Goal: Task Accomplishment & Management: Use online tool/utility

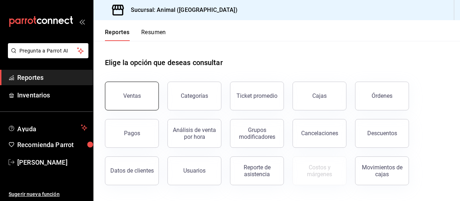
click at [135, 92] on div "Ventas" at bounding box center [132, 95] width 18 height 7
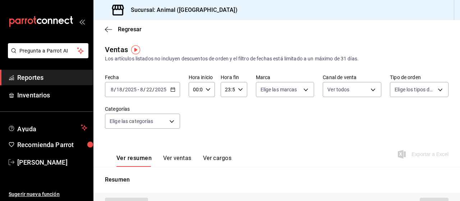
type input "PARROT,UBER_EATS,RAPPI,DIDI_FOOD,ONLINE"
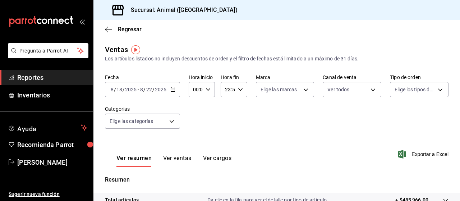
click at [173, 89] on \(Stroke\) "button" at bounding box center [173, 89] width 4 height 0
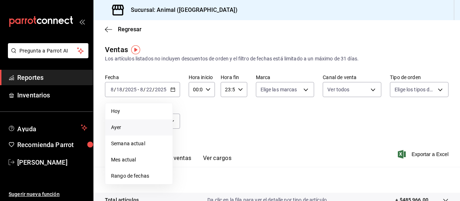
click at [120, 126] on span "Ayer" at bounding box center [139, 127] width 56 height 8
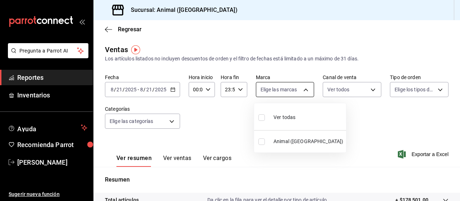
click at [302, 89] on body "Pregunta a Parrot AI Reportes Inventarios Ayuda Recomienda Parrot [PERSON_NAME]…" at bounding box center [230, 100] width 460 height 201
click at [284, 118] on span "Ver todas" at bounding box center [284, 117] width 22 height 8
type input "96838179-8fbb-4073-aae3-1789726318c8"
checkbox input "true"
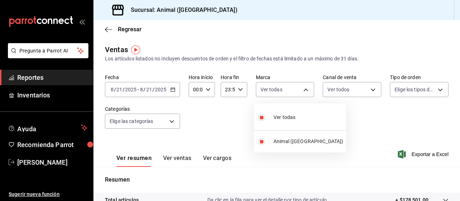
click at [433, 87] on div at bounding box center [230, 100] width 460 height 201
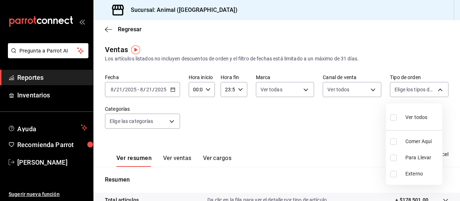
click at [433, 87] on body "Pregunta a Parrot AI Reportes Inventarios Ayuda Recomienda Parrot [PERSON_NAME]…" at bounding box center [230, 100] width 460 height 201
click at [412, 117] on span "Ver todos" at bounding box center [416, 117] width 22 height 8
type input "89cc3392-1a89-49ed-91c4-e66ea58282e1,025cf6ae-25b7-4698-bb98-3d77af74a196,EXTER…"
checkbox input "true"
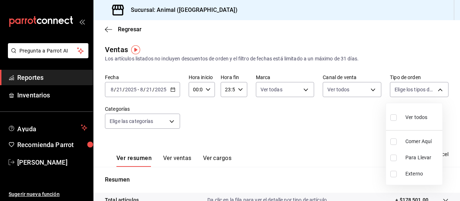
checkbox input "true"
click at [171, 121] on div at bounding box center [230, 100] width 460 height 201
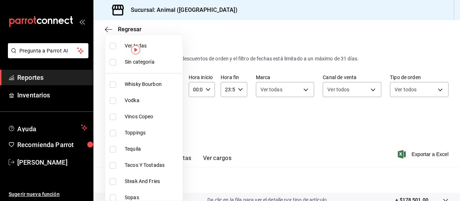
click at [171, 121] on body "Pregunta a Parrot AI Reportes Inventarios Ayuda Recomienda Parrot [PERSON_NAME]…" at bounding box center [230, 100] width 460 height 201
click at [144, 46] on span "Ver todas" at bounding box center [152, 46] width 55 height 8
type input "696422f3-042f-4992-a796-20cec1d2addd,ab2f2cdd-2d2d-455a-bd59-969ed93fbee5,5744a…"
checkbox input "true"
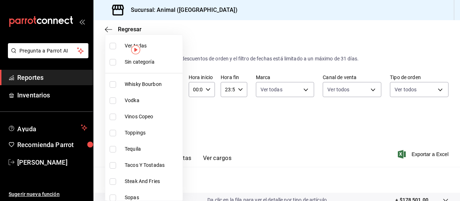
checkbox input "true"
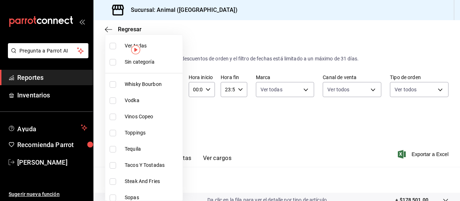
checkbox input "true"
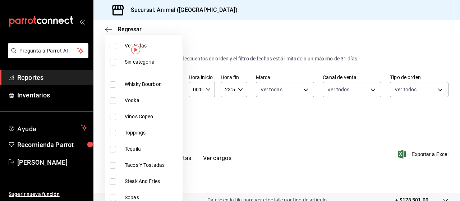
checkbox input "true"
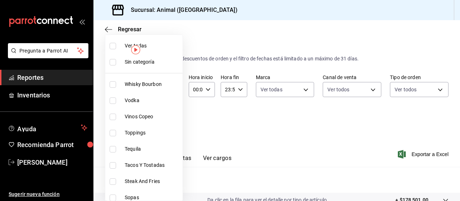
checkbox input "true"
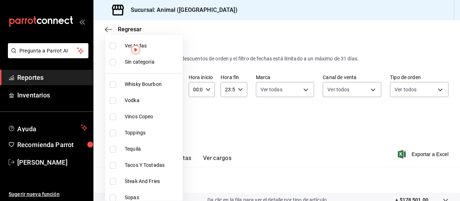
checkbox input "true"
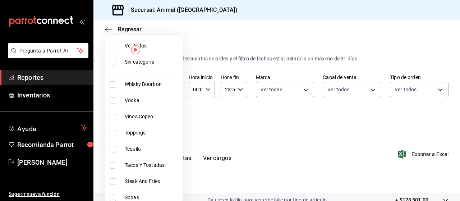
checkbox input "true"
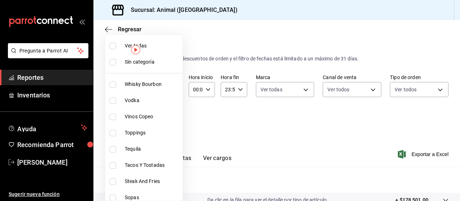
checkbox input "true"
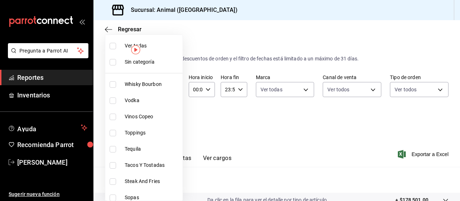
checkbox input "true"
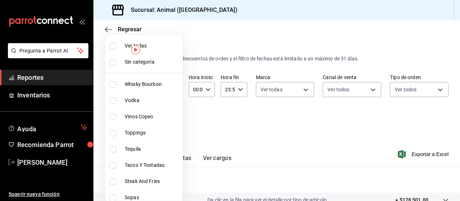
checkbox input "true"
click at [420, 154] on div at bounding box center [230, 100] width 460 height 201
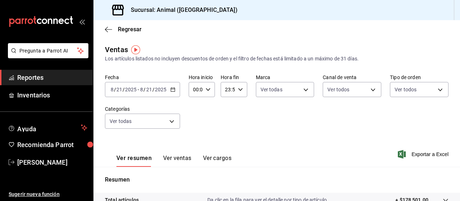
click at [420, 154] on span "Exportar a Excel" at bounding box center [423, 154] width 49 height 9
